Goal: Find specific page/section: Find specific page/section

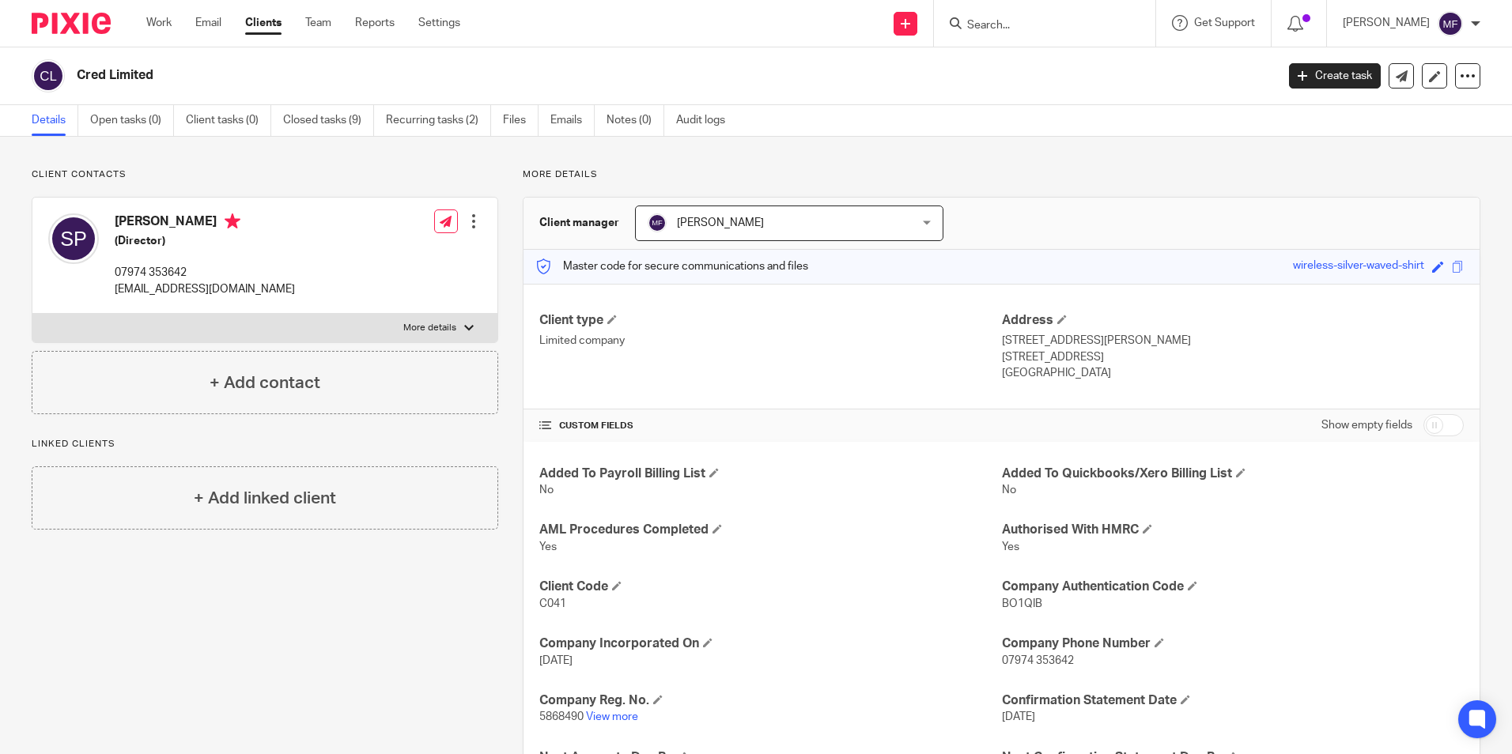
click at [1094, 28] on input "Search" at bounding box center [1036, 26] width 142 height 14
type input "[PERSON_NAME]"
click at [1087, 64] on link at bounding box center [1095, 68] width 267 height 36
